Goal: Register for event/course

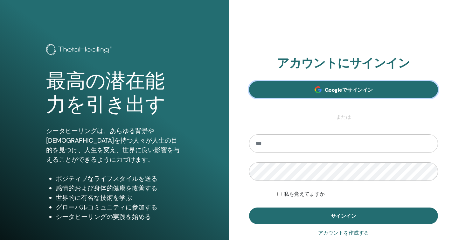
click at [333, 87] on font "Googleでサインイン" at bounding box center [349, 90] width 48 height 7
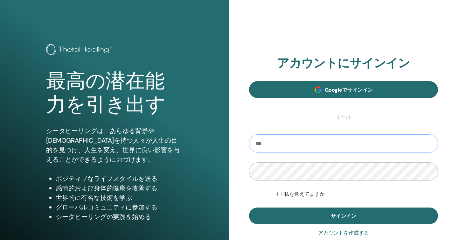
click at [288, 142] on input "email" at bounding box center [343, 143] width 189 height 18
type input "**********"
click at [249, 208] on button "サインイン" at bounding box center [343, 216] width 189 height 17
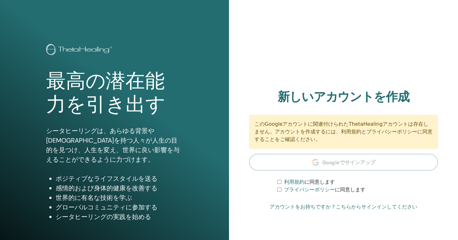
click at [352, 168] on section "新しいアカウントを作成 このGoogleアカウントに関連付けられたThetaHealingアカウントは存在しません。アカウントを作成するには、利用規約とプライ…" at bounding box center [343, 142] width 189 height 104
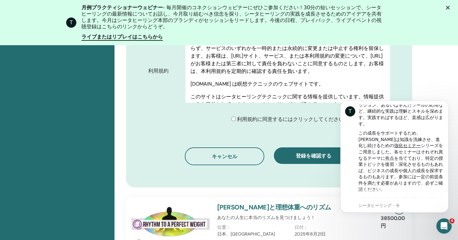
scroll to position [380, 0]
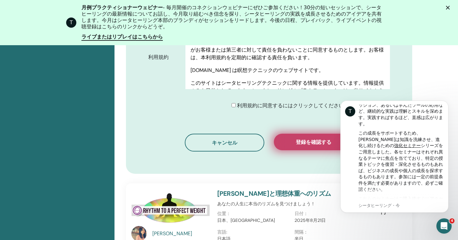
click at [301, 147] on button "登録を確認する" at bounding box center [314, 142] width 80 height 17
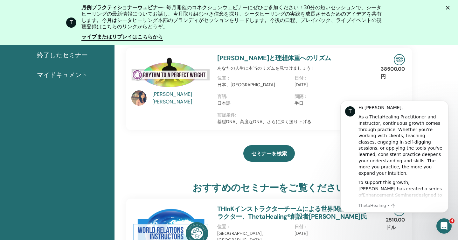
scroll to position [125, 0]
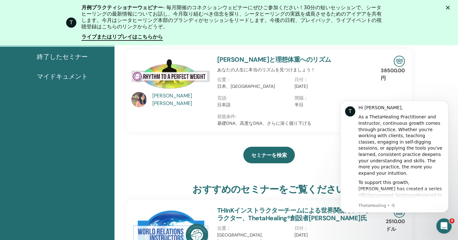
click at [251, 112] on div "言語 : 日本語" at bounding box center [255, 104] width 77 height 18
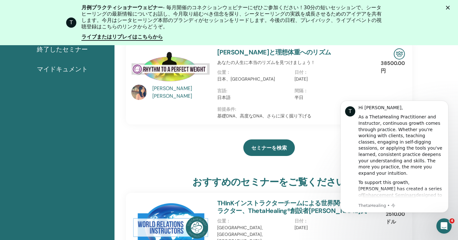
click at [159, 64] on img at bounding box center [170, 67] width 78 height 38
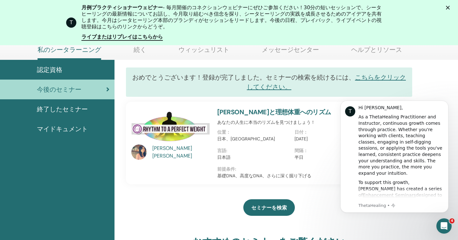
scroll to position [76, 0]
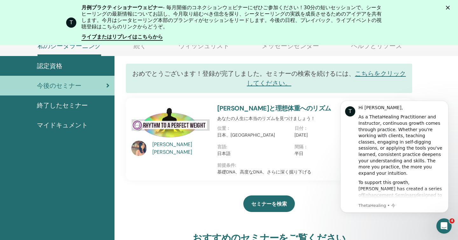
click at [162, 112] on img at bounding box center [170, 123] width 78 height 38
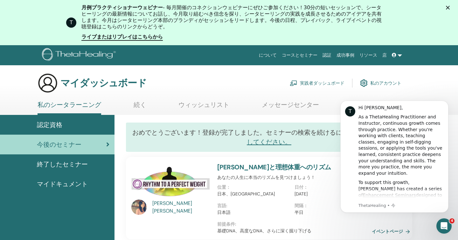
scroll to position [0, 0]
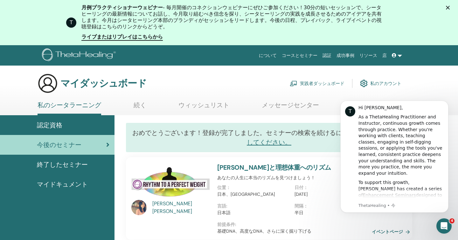
click at [177, 168] on img at bounding box center [170, 183] width 78 height 38
click at [176, 176] on img at bounding box center [170, 183] width 78 height 38
click at [447, 103] on icon "Dismiss notification" at bounding box center [447, 102] width 2 height 2
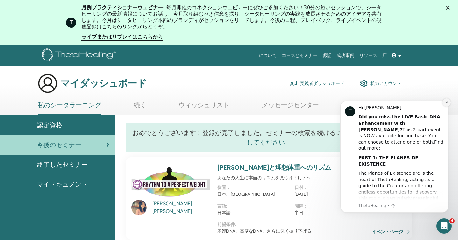
click at [449, 103] on button "Dismiss notification" at bounding box center [447, 102] width 8 height 8
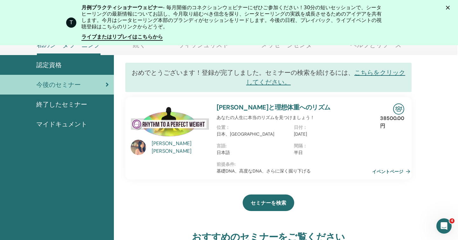
scroll to position [77, 2]
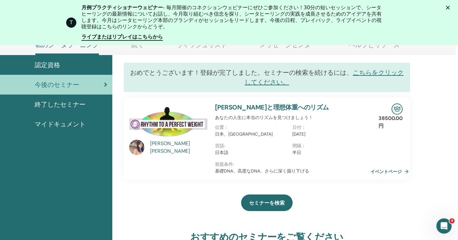
click at [382, 173] on font "イベントページ" at bounding box center [386, 172] width 31 height 6
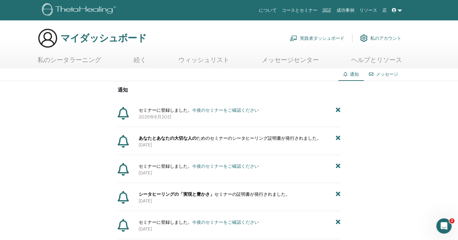
click at [235, 110] on font "今後のセミナーをご確認ください" at bounding box center [225, 110] width 67 height 6
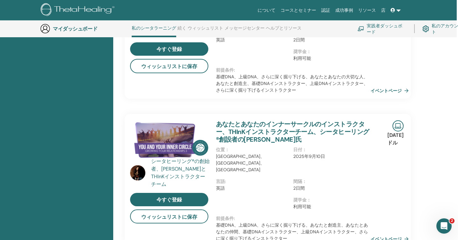
scroll to position [280, 2]
